Goal: Task Accomplishment & Management: Complete application form

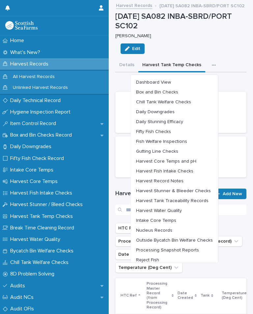
click at [179, 208] on span "Harvest Water Quality" at bounding box center [159, 210] width 46 height 5
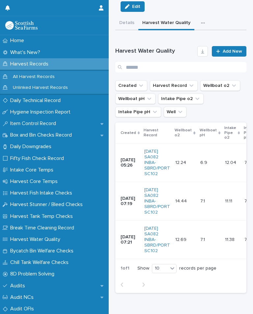
scroll to position [42, 0]
click at [232, 50] on span "Add New" at bounding box center [231, 51] width 19 height 5
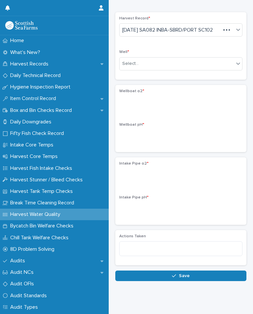
scroll to position [7, 0]
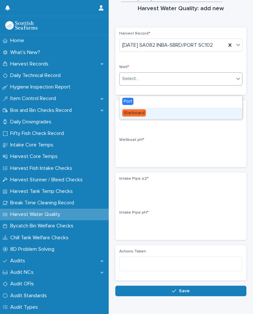
click at [144, 112] on span "Starboard" at bounding box center [134, 112] width 24 height 7
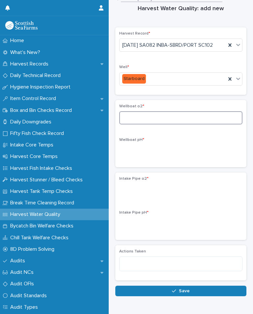
click at [154, 124] on input at bounding box center [180, 117] width 123 height 13
type input "*"
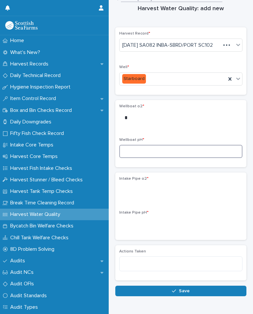
click at [144, 158] on input at bounding box center [180, 151] width 123 height 13
type input "*"
click at [159, 182] on div "Harvest Record * [DATE] SA082 INBA-SBRD/PORT SC102 Well * Starboard Wellboat o2…" at bounding box center [180, 153] width 131 height 253
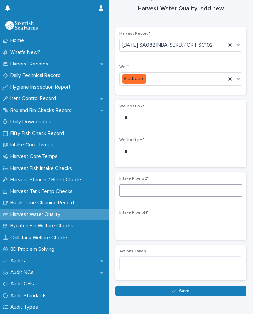
click at [160, 197] on input at bounding box center [180, 190] width 123 height 13
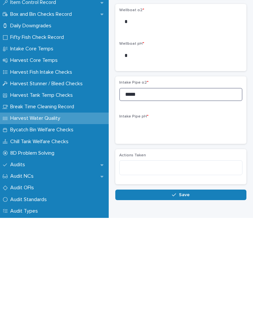
type input "*****"
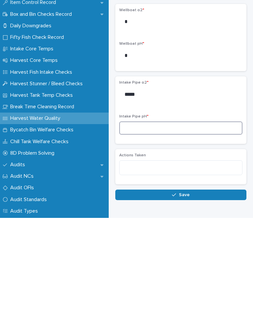
click at [152, 217] on input at bounding box center [180, 223] width 123 height 13
type input "***"
click at [188, 285] on button "Save" at bounding box center [180, 290] width 131 height 11
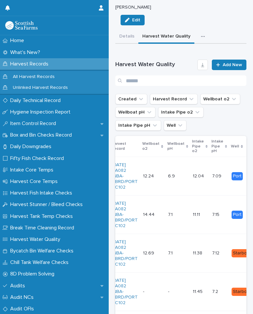
scroll to position [0, 33]
